Goal: Task Accomplishment & Management: Manage account settings

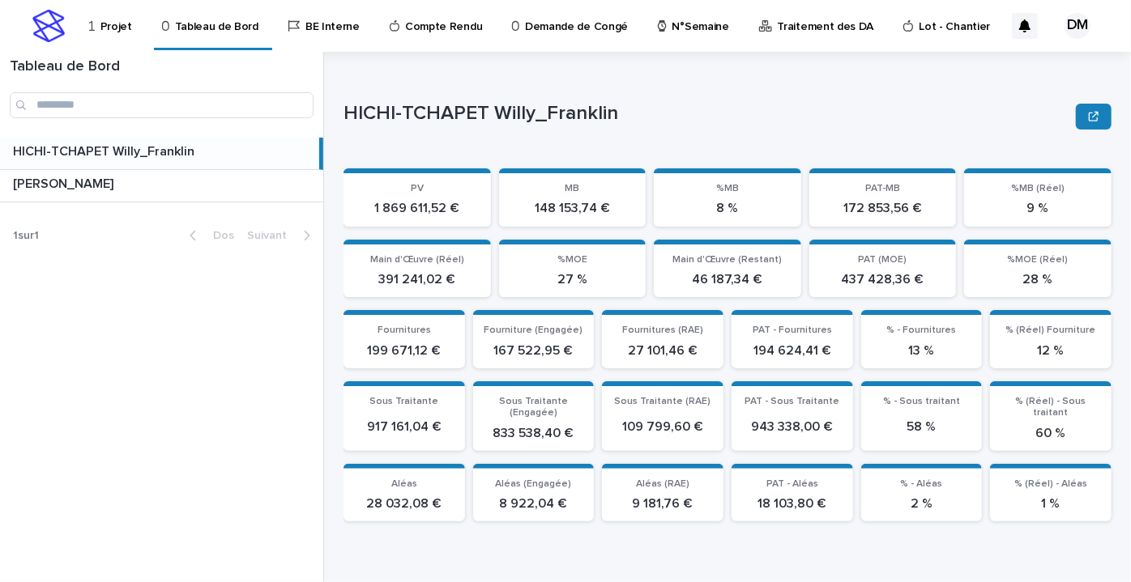
click at [163, 149] on font "HICHI-TCHAPET Willy_Franklin" at bounding box center [103, 151] width 181 height 13
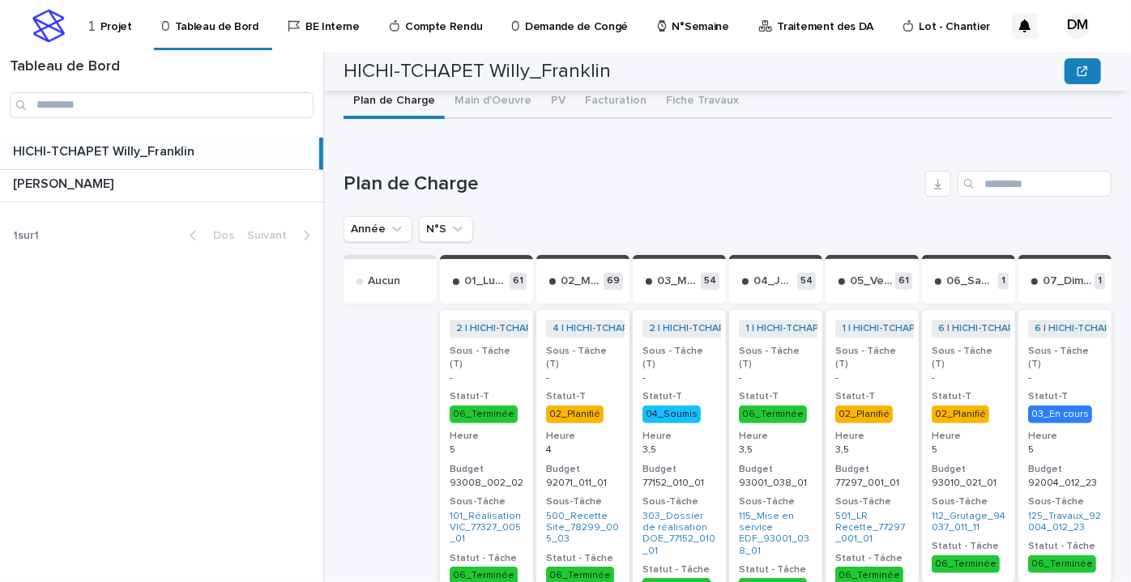
scroll to position [620, 0]
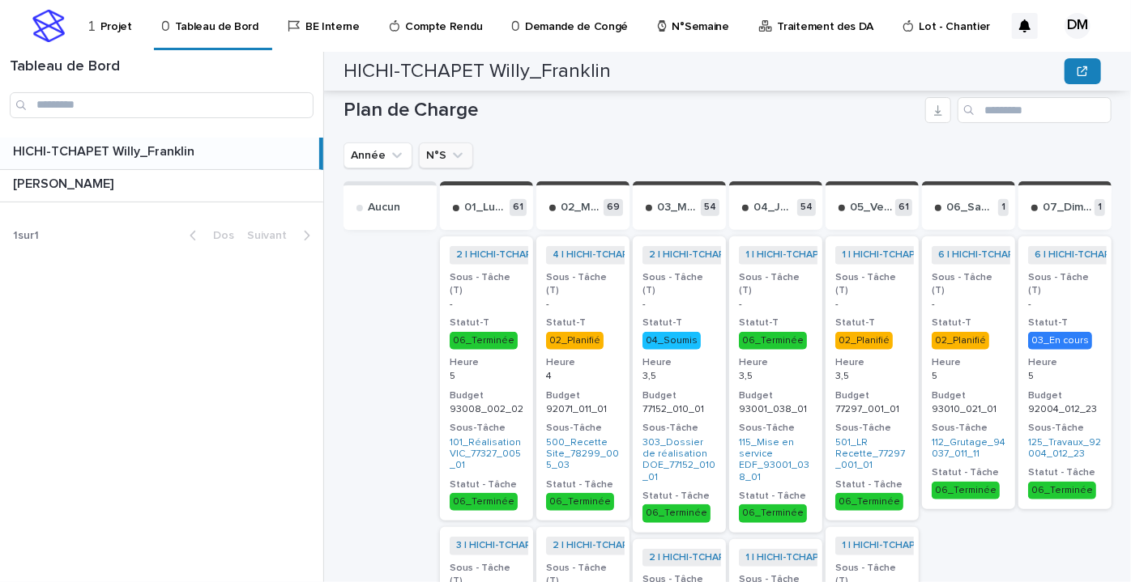
click at [454, 155] on icon "N°S" at bounding box center [458, 156] width 10 height 6
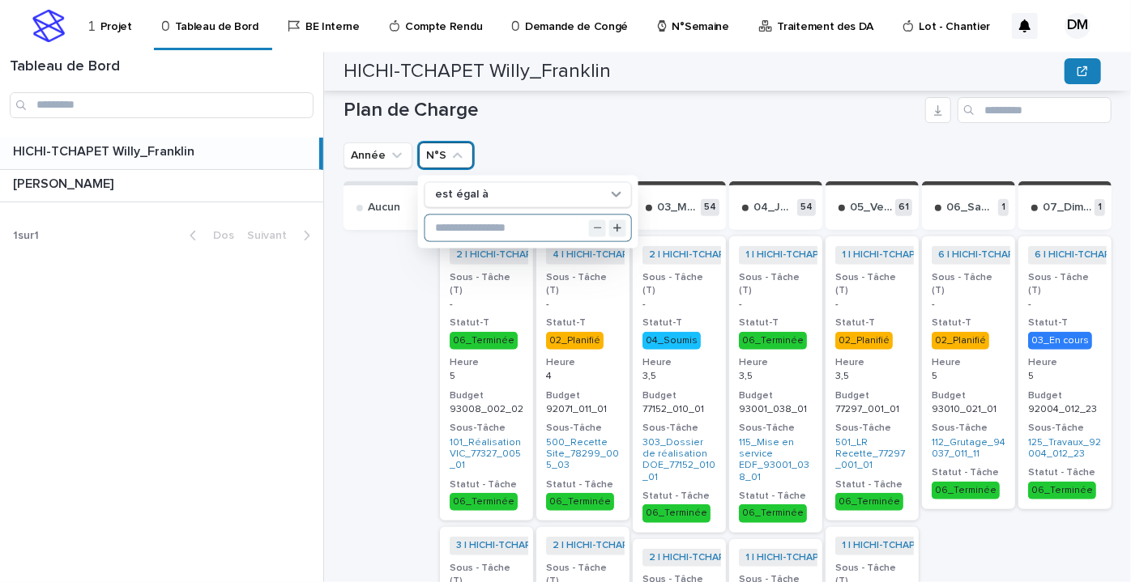
click at [453, 224] on input "text" at bounding box center [528, 228] width 206 height 26
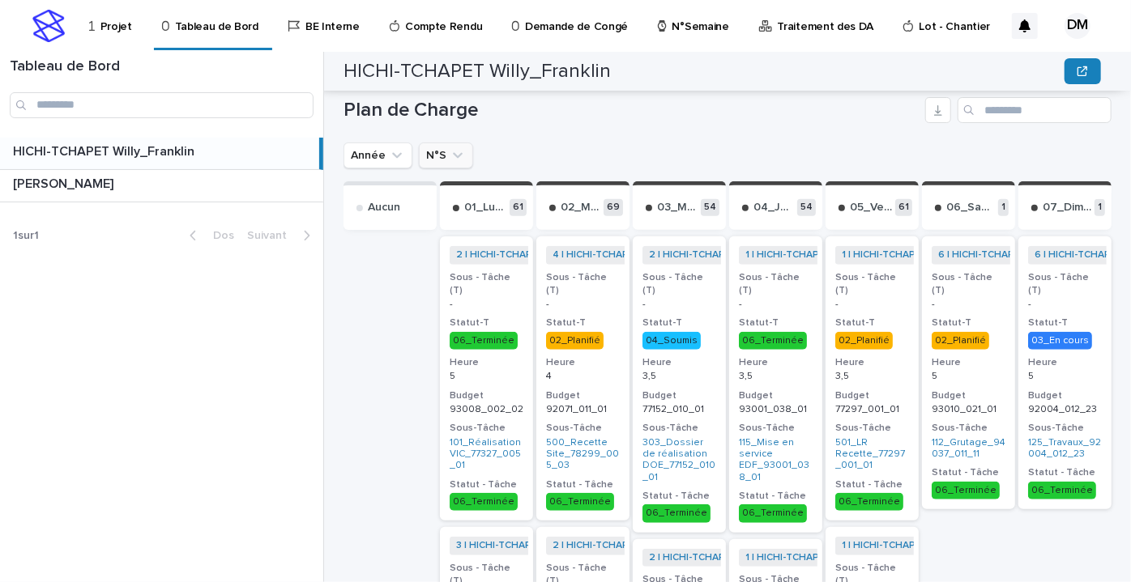
click at [457, 152] on icon "N°S" at bounding box center [457, 155] width 16 height 16
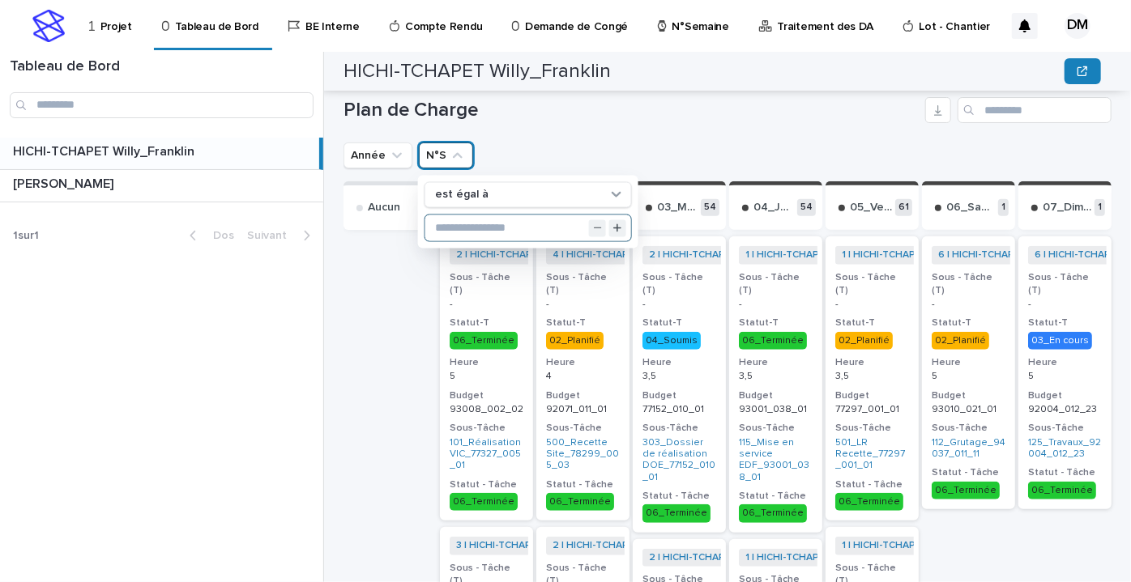
click at [483, 222] on input "text" at bounding box center [528, 228] width 206 height 26
type input "**"
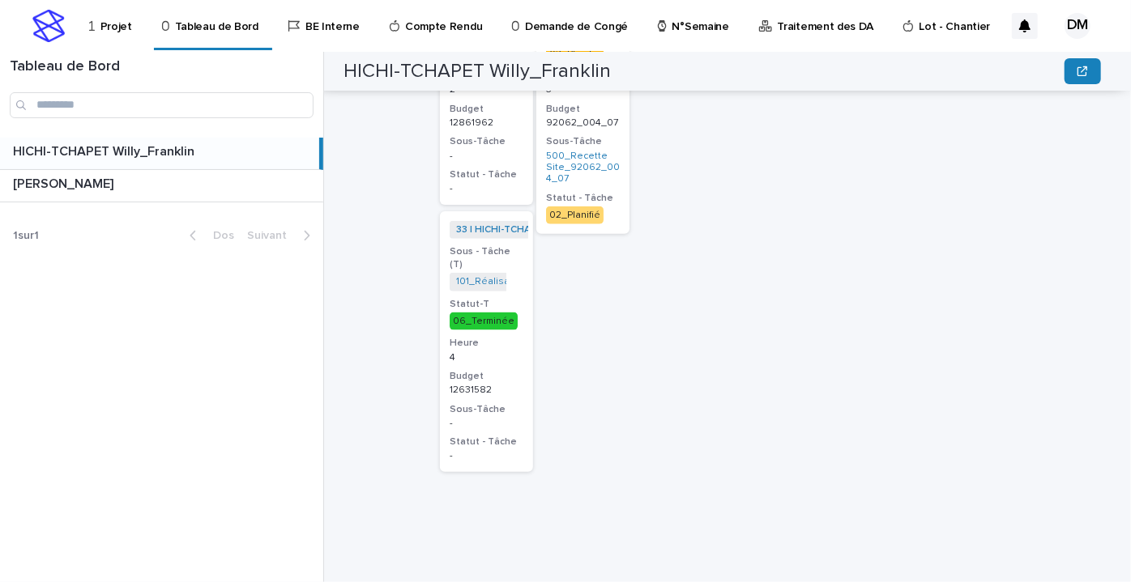
scroll to position [612, 0]
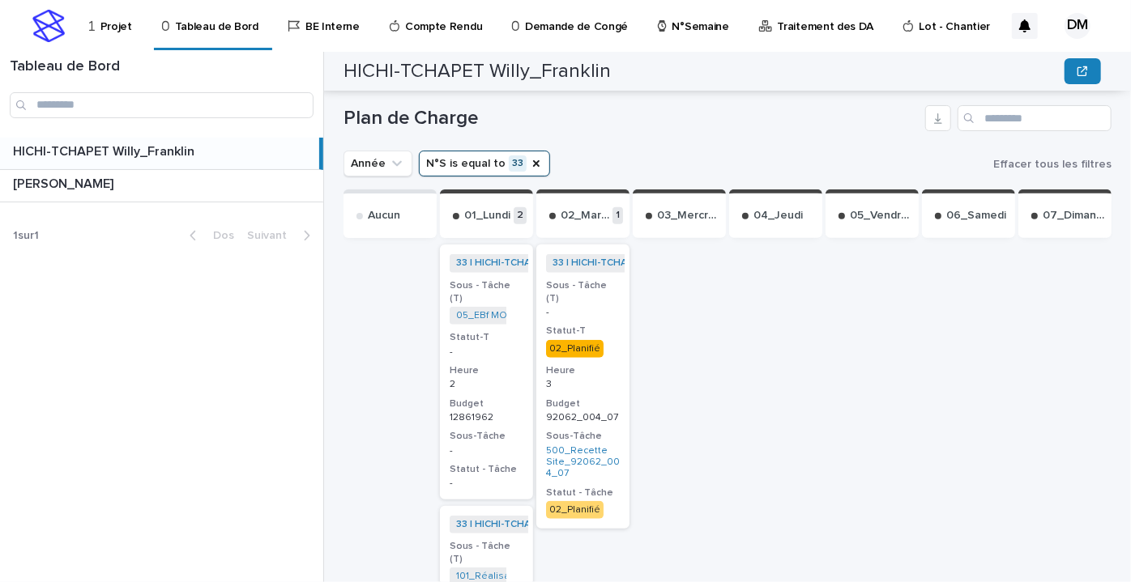
click at [496, 349] on div "33 | HICHI-TCHAPET Willy_Franklin | 2025 + 0 Sous - Tâche (T) 05_EBf MOE_128619…" at bounding box center [486, 372] width 93 height 254
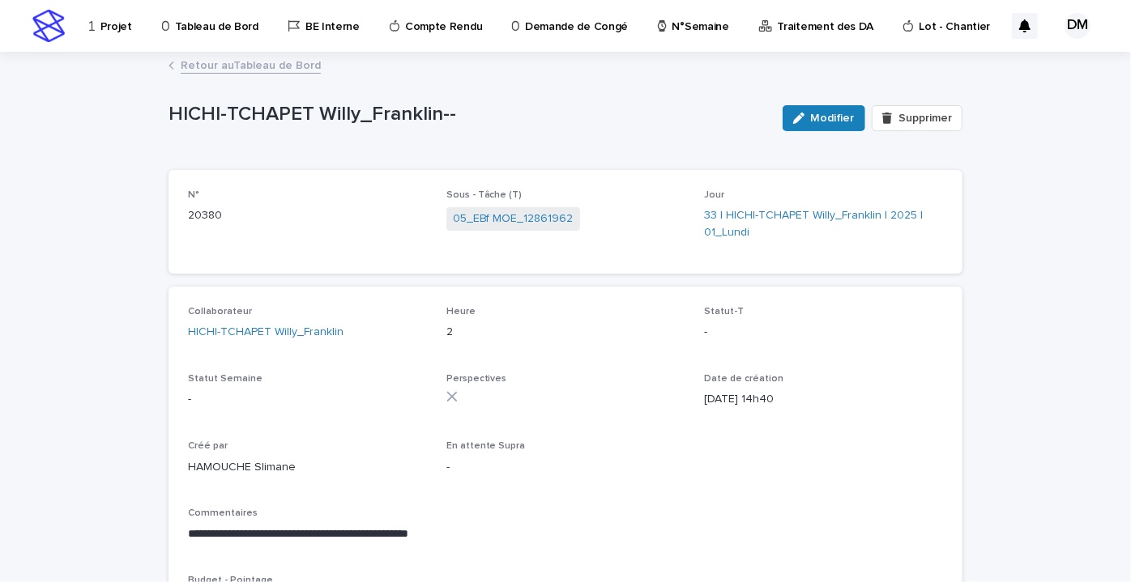
click at [793, 114] on icon "button" at bounding box center [798, 118] width 11 height 11
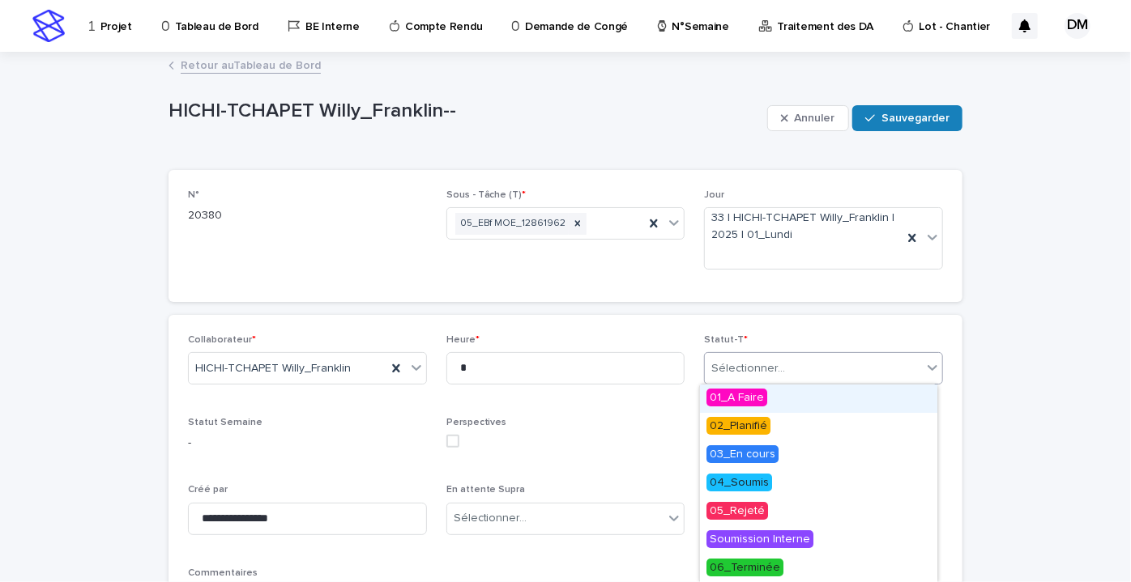
click at [759, 364] on font "Sélectionner..." at bounding box center [748, 368] width 74 height 11
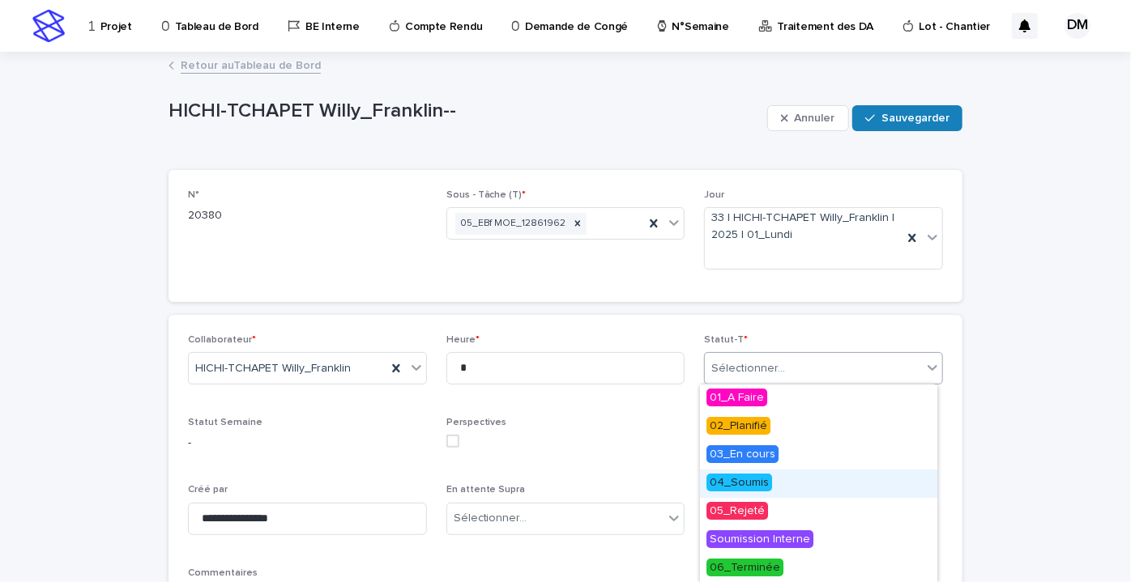
scroll to position [56, 0]
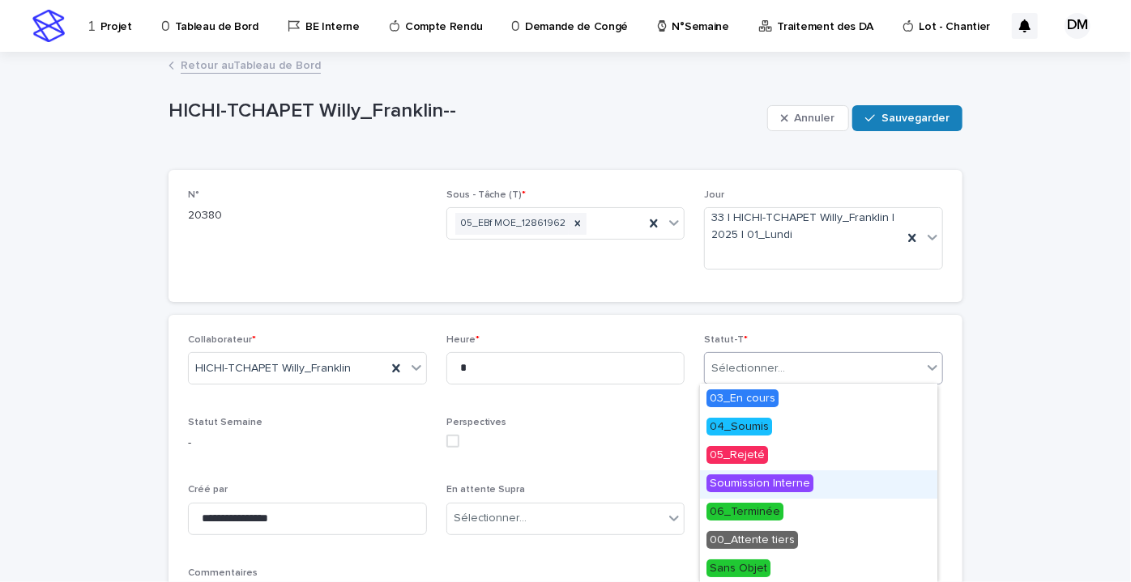
click at [773, 481] on font "Soumission Interne" at bounding box center [759, 483] width 100 height 11
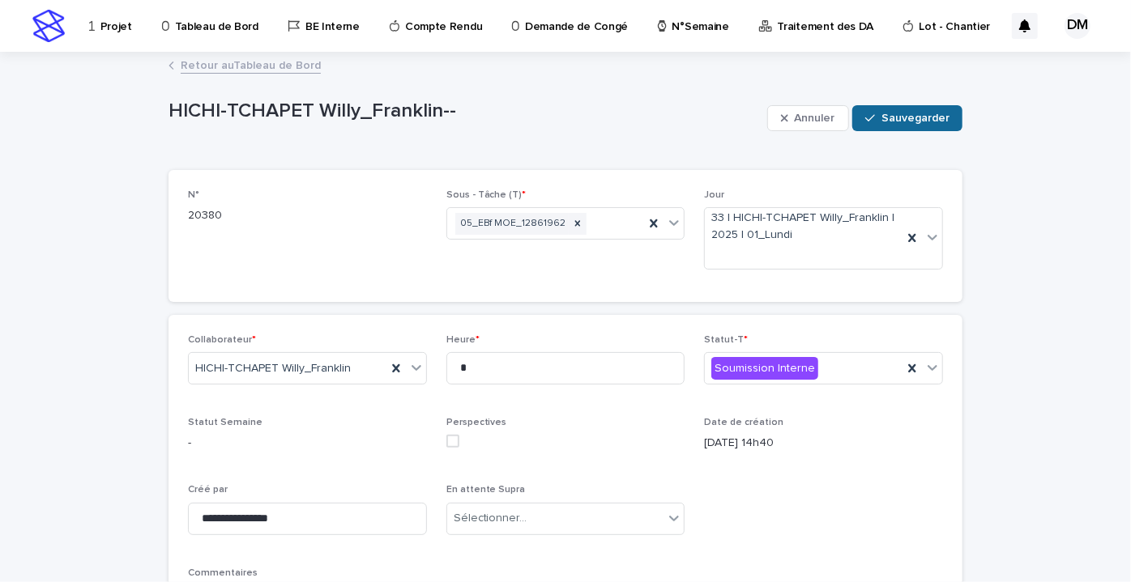
click at [905, 118] on font "Sauvegarder" at bounding box center [915, 118] width 68 height 11
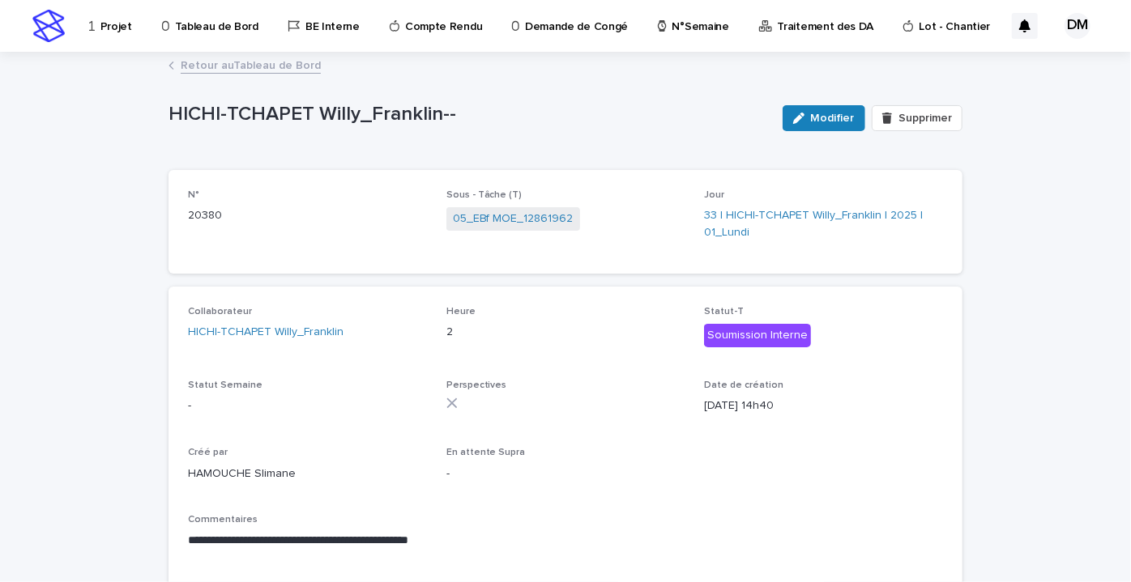
click at [198, 64] on font "Retour au" at bounding box center [207, 65] width 53 height 11
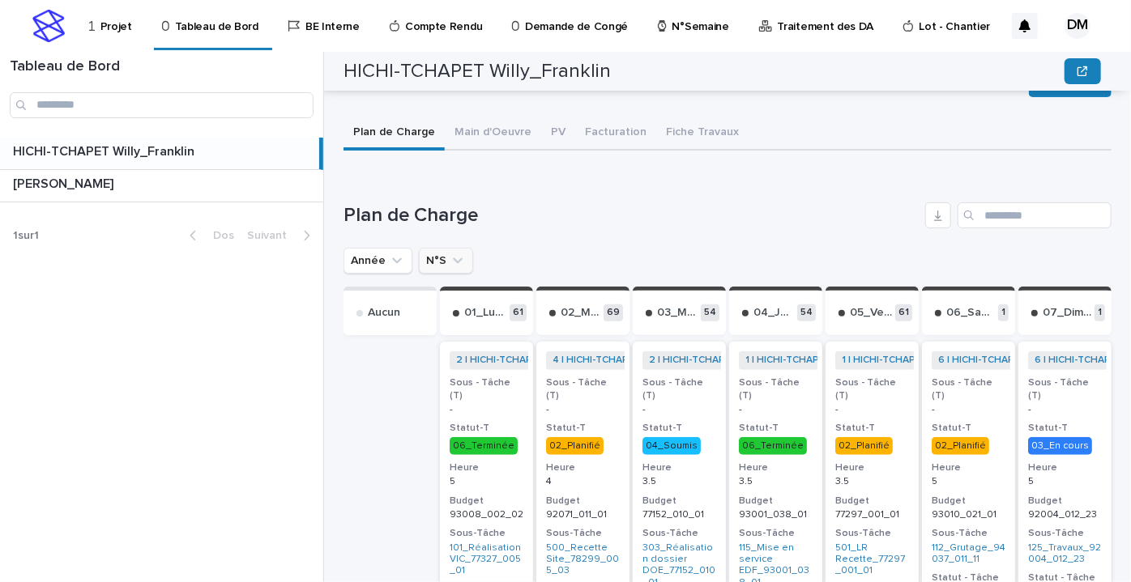
scroll to position [589, 0]
